Goal: Find contact information: Find contact information

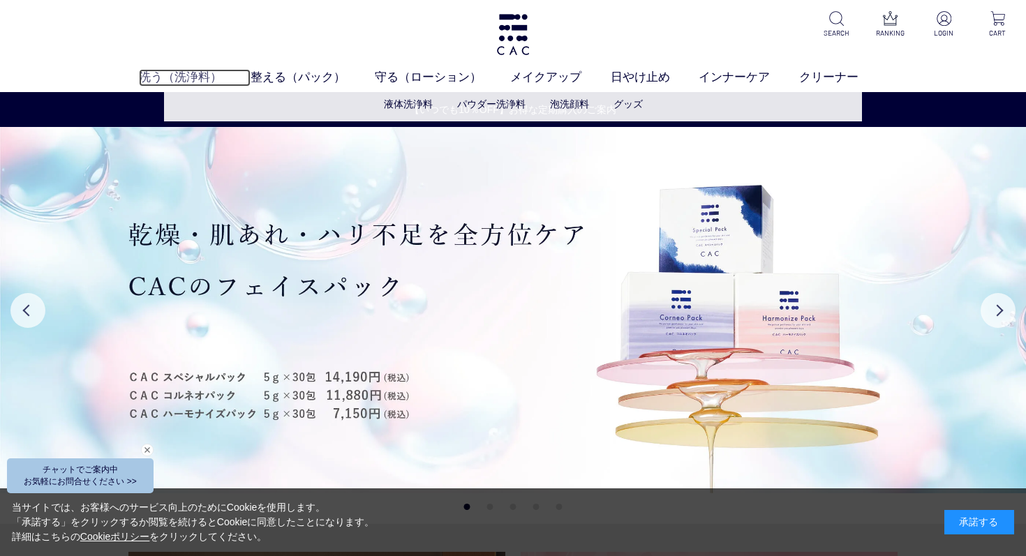
click at [198, 73] on link "洗う（洗浄料）" at bounding box center [195, 77] width 112 height 17
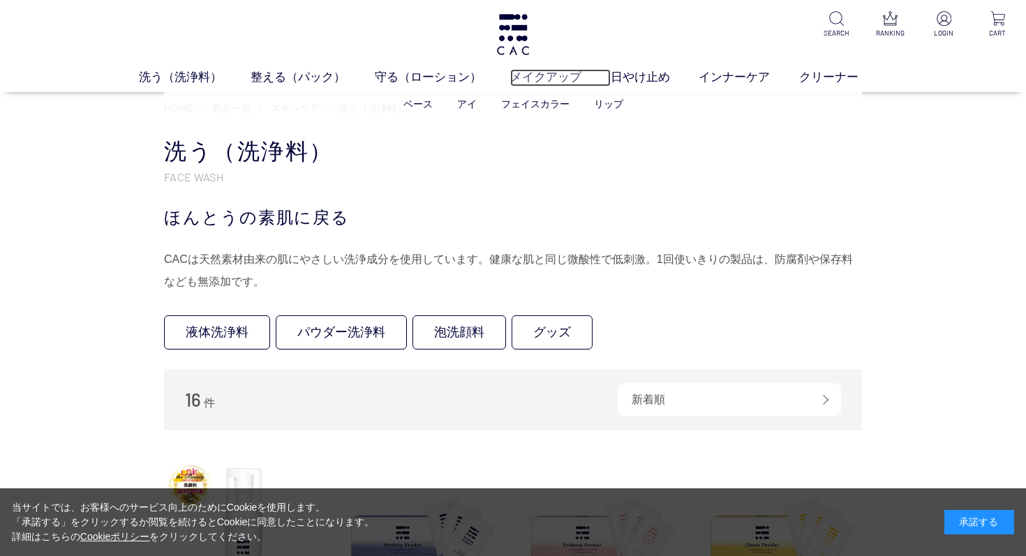
click at [542, 73] on link "メイクアップ" at bounding box center [560, 77] width 101 height 17
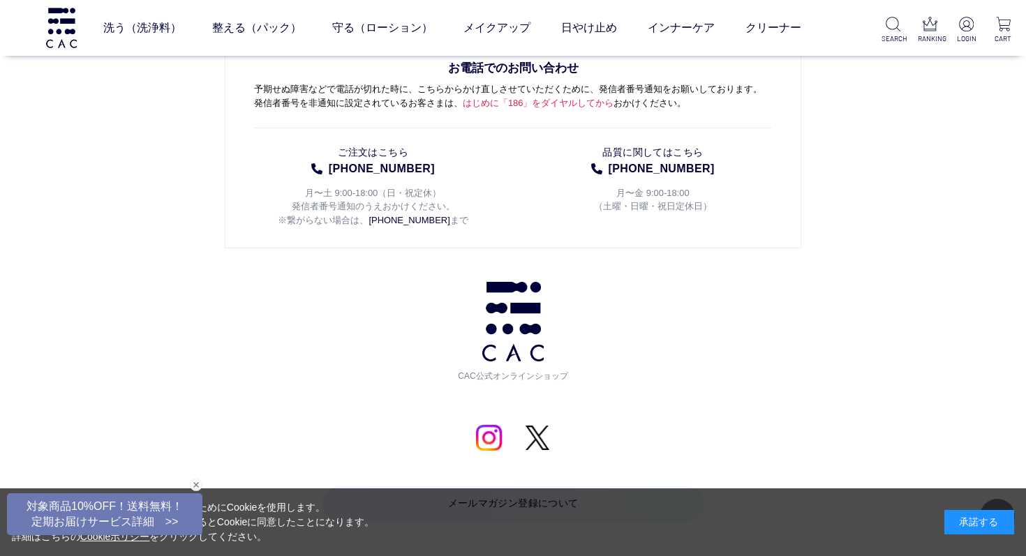
scroll to position [3052, 0]
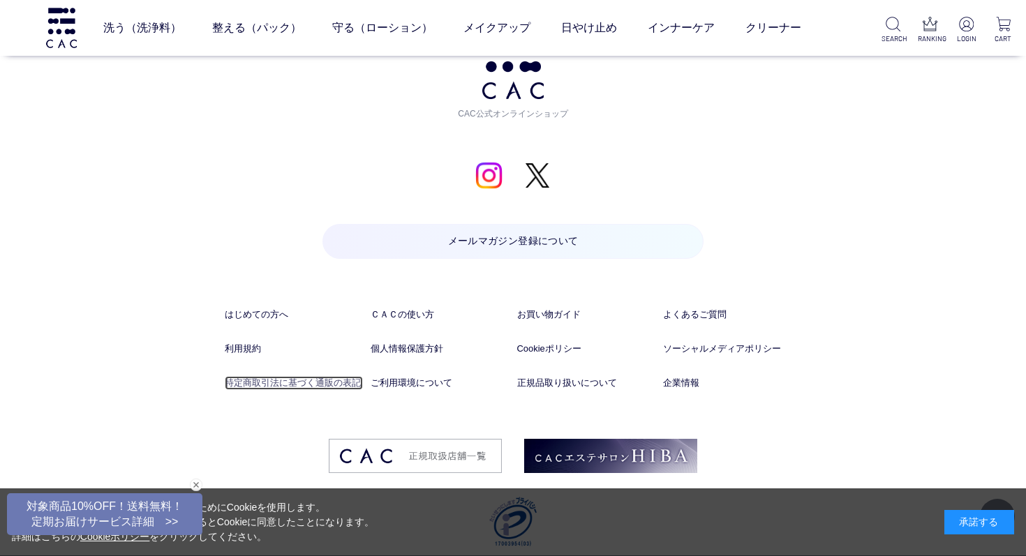
click at [283, 376] on link "特定商取引法に基づく通販の表記" at bounding box center [294, 382] width 138 height 13
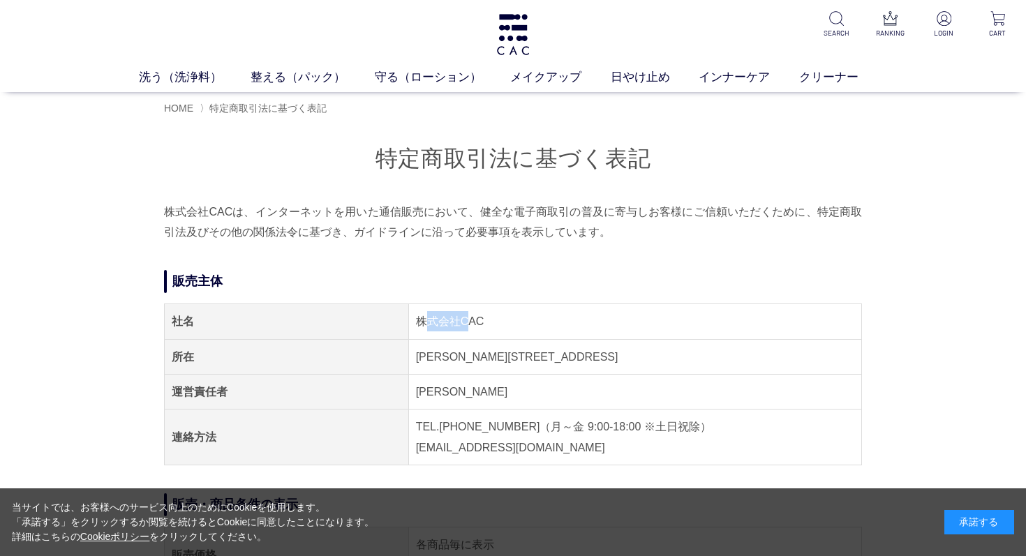
drag, startPoint x: 470, startPoint y: 325, endPoint x: 429, endPoint y: 324, distance: 40.5
click at [423, 324] on td "株式会社CAC" at bounding box center [634, 321] width 453 height 35
drag, startPoint x: 482, startPoint y: 319, endPoint x: 410, endPoint y: 318, distance: 71.9
click at [410, 318] on td "株式会社CAC" at bounding box center [634, 321] width 453 height 35
copy td "株式会社CAC"
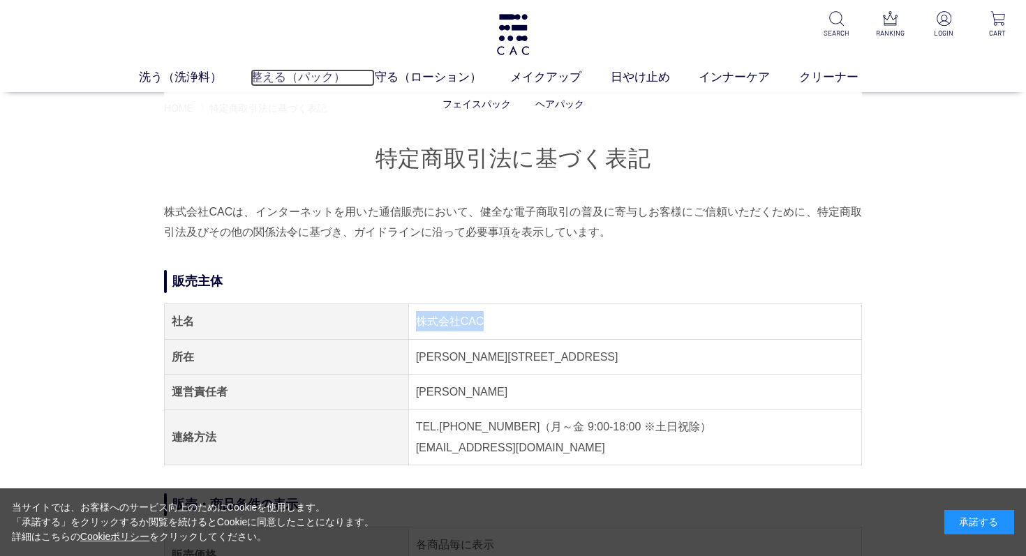
click at [315, 76] on link "整える（パック）" at bounding box center [313, 77] width 124 height 17
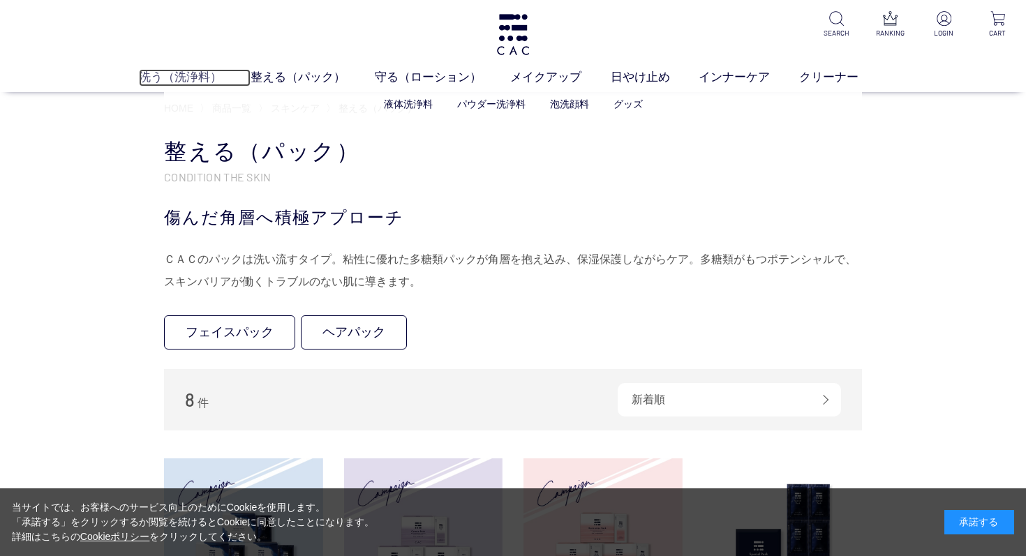
click at [214, 70] on link "洗う（洗浄料）" at bounding box center [195, 77] width 112 height 17
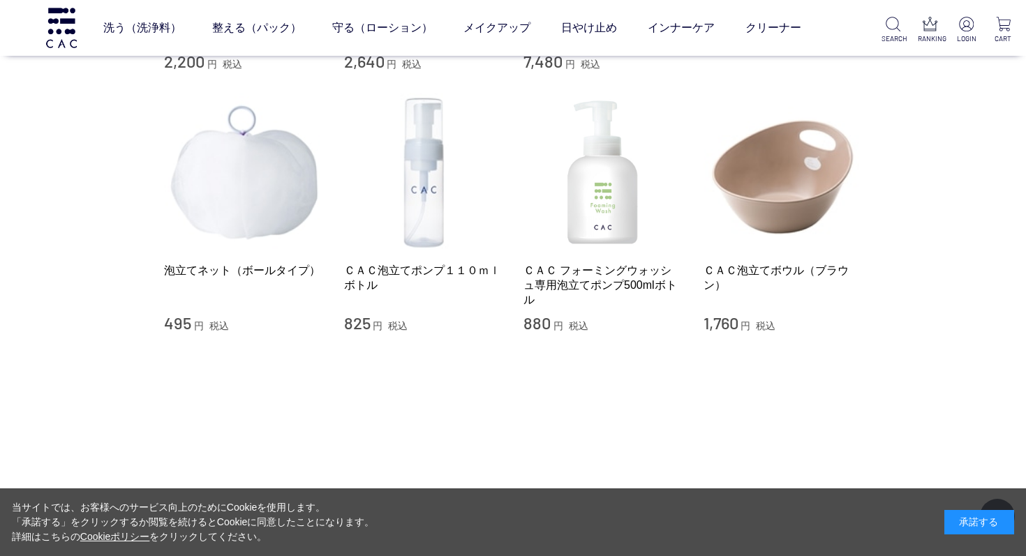
scroll to position [1131, 0]
